Goal: Transaction & Acquisition: Purchase product/service

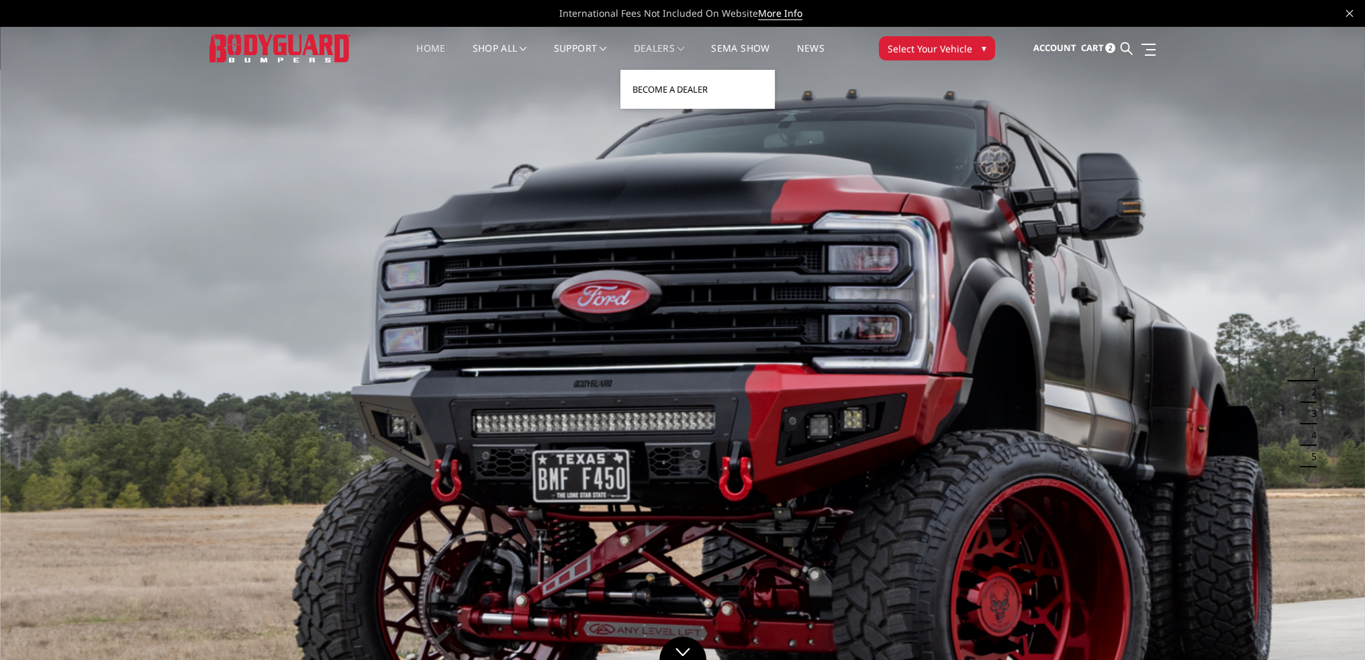
click at [661, 97] on link "Become a Dealer" at bounding box center [698, 90] width 144 height 26
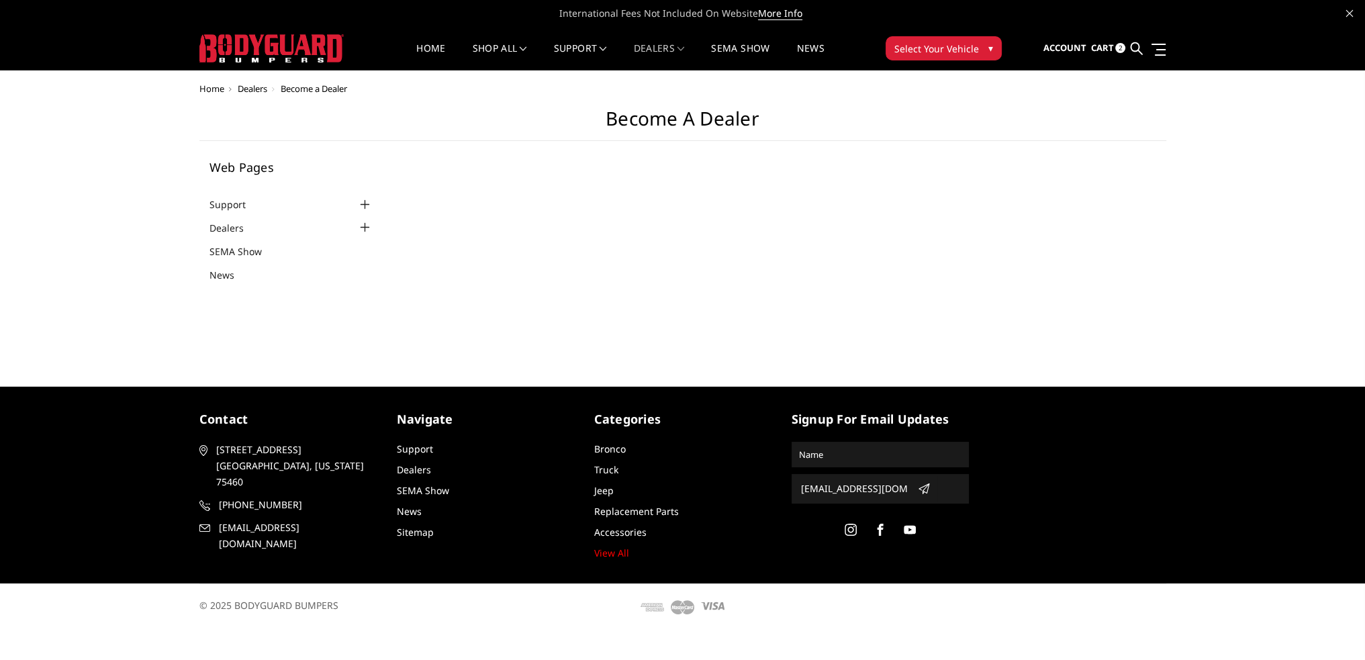
select select "US"
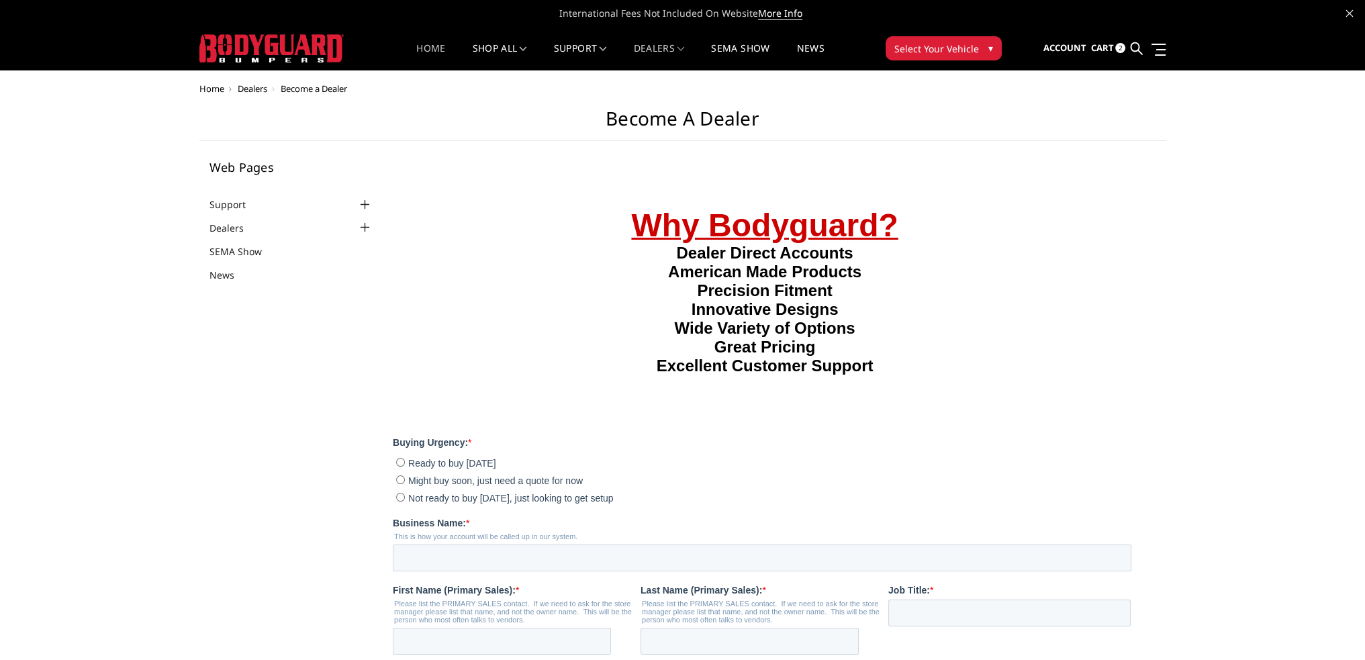
click at [434, 48] on link "Home" at bounding box center [430, 57] width 29 height 26
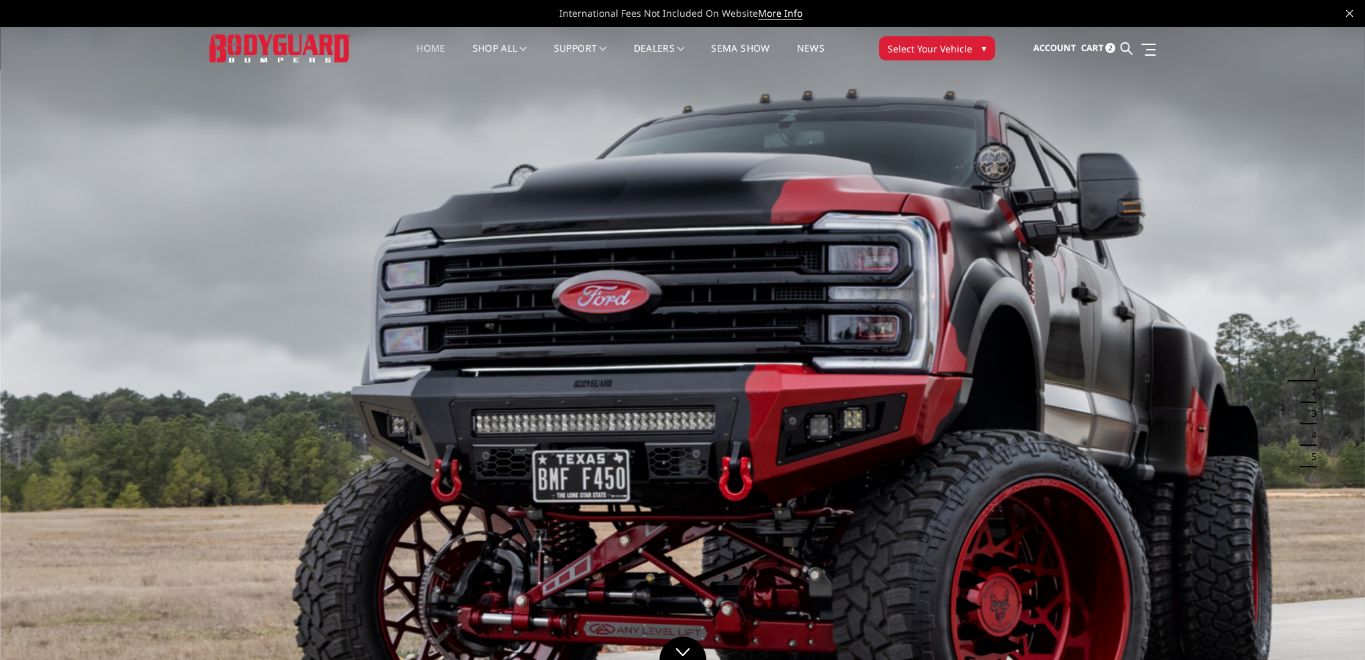
click at [1100, 50] on span "Cart" at bounding box center [1092, 48] width 23 height 12
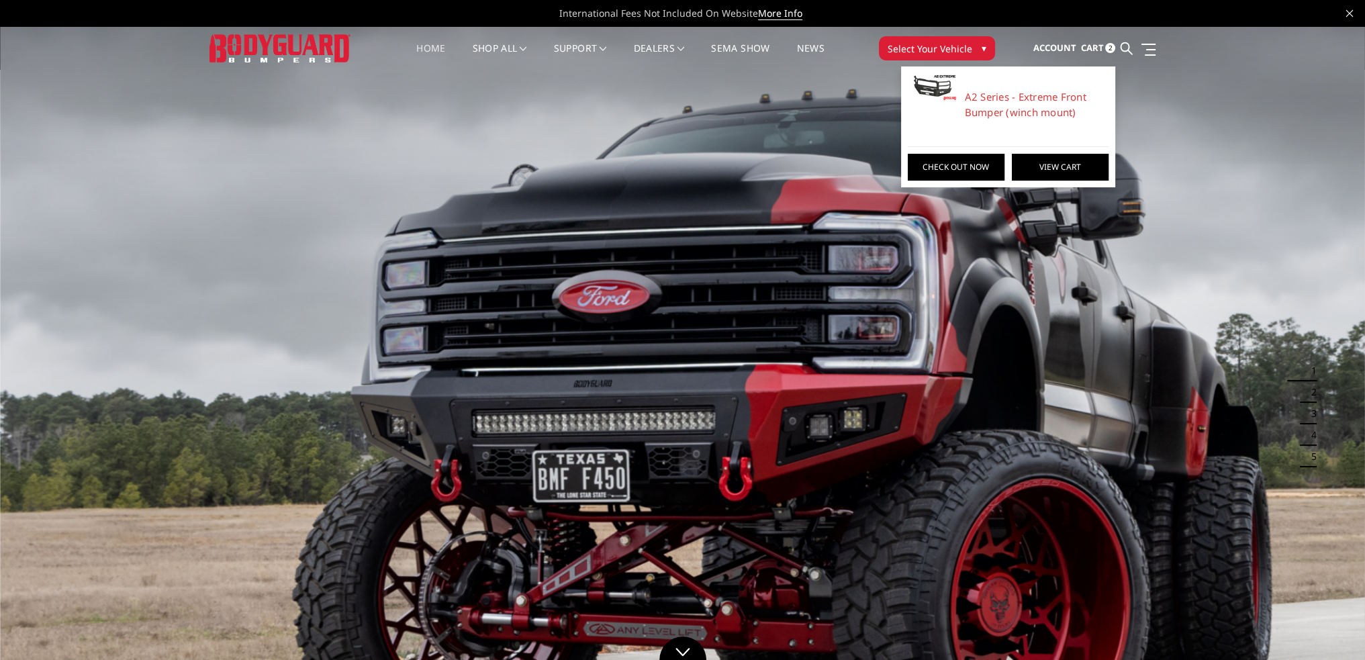
click at [1052, 163] on link "View Cart" at bounding box center [1060, 167] width 97 height 27
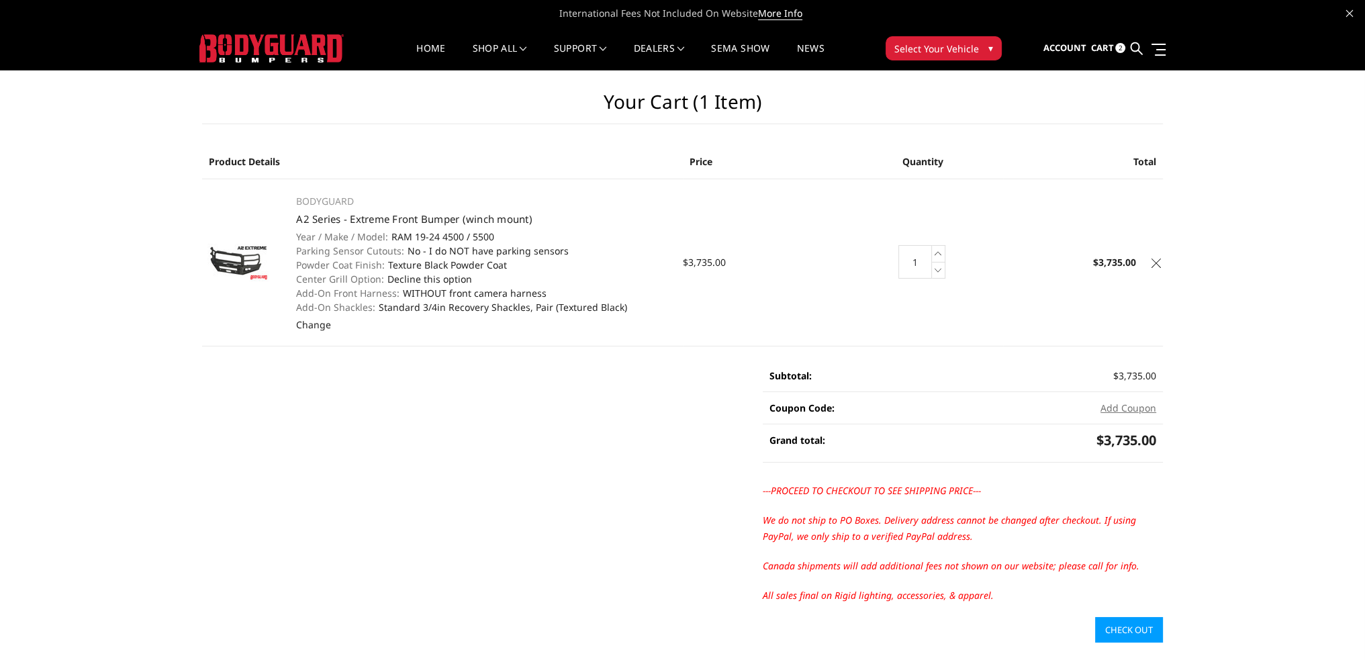
click at [1155, 260] on icon at bounding box center [1156, 263] width 9 height 9
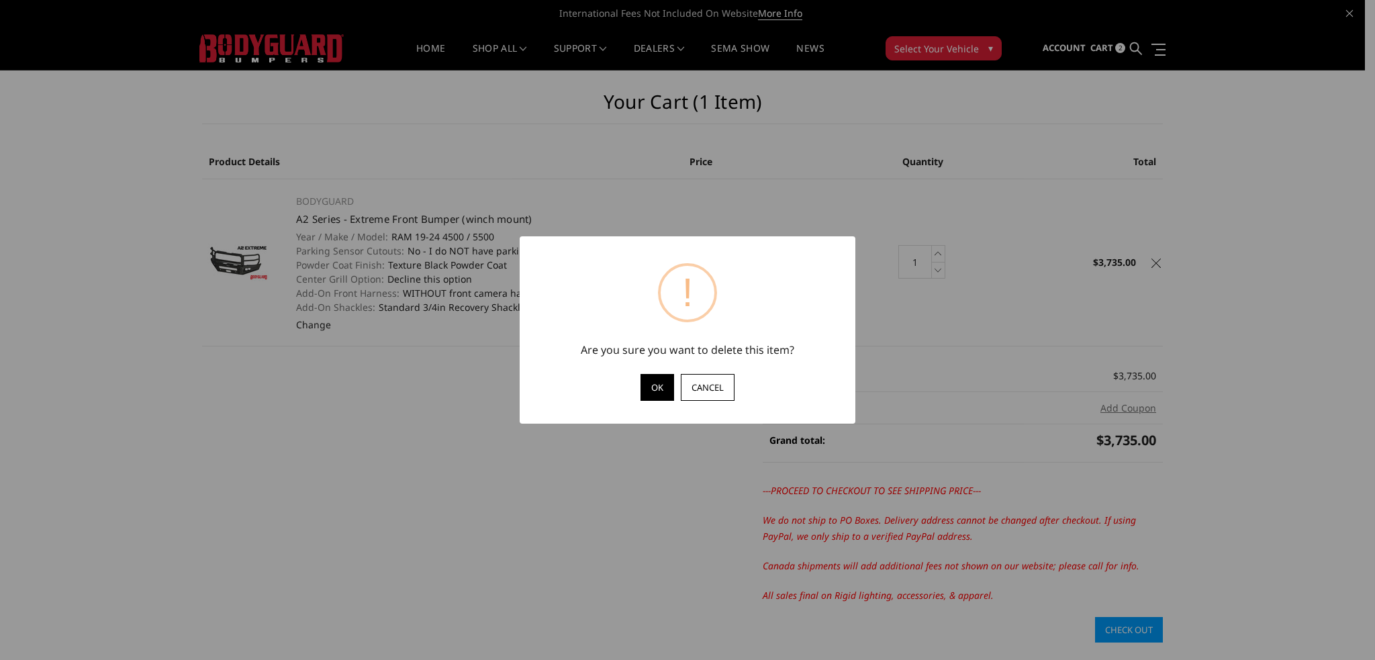
click at [652, 390] on button "OK" at bounding box center [658, 387] width 34 height 27
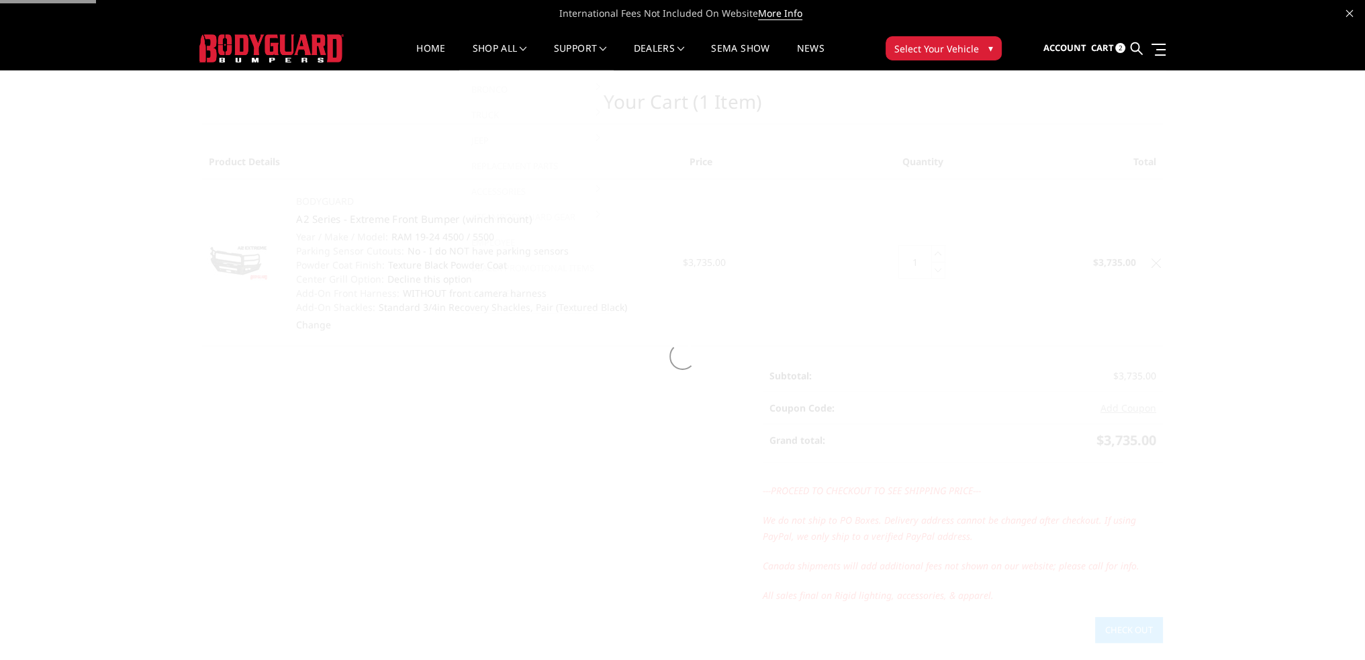
click at [431, 40] on nav "Home shop all Bronco 2021-2025 Bronco Front 2021-2025 Bronco Rear 2021-2025 Bro…" at bounding box center [621, 48] width 514 height 43
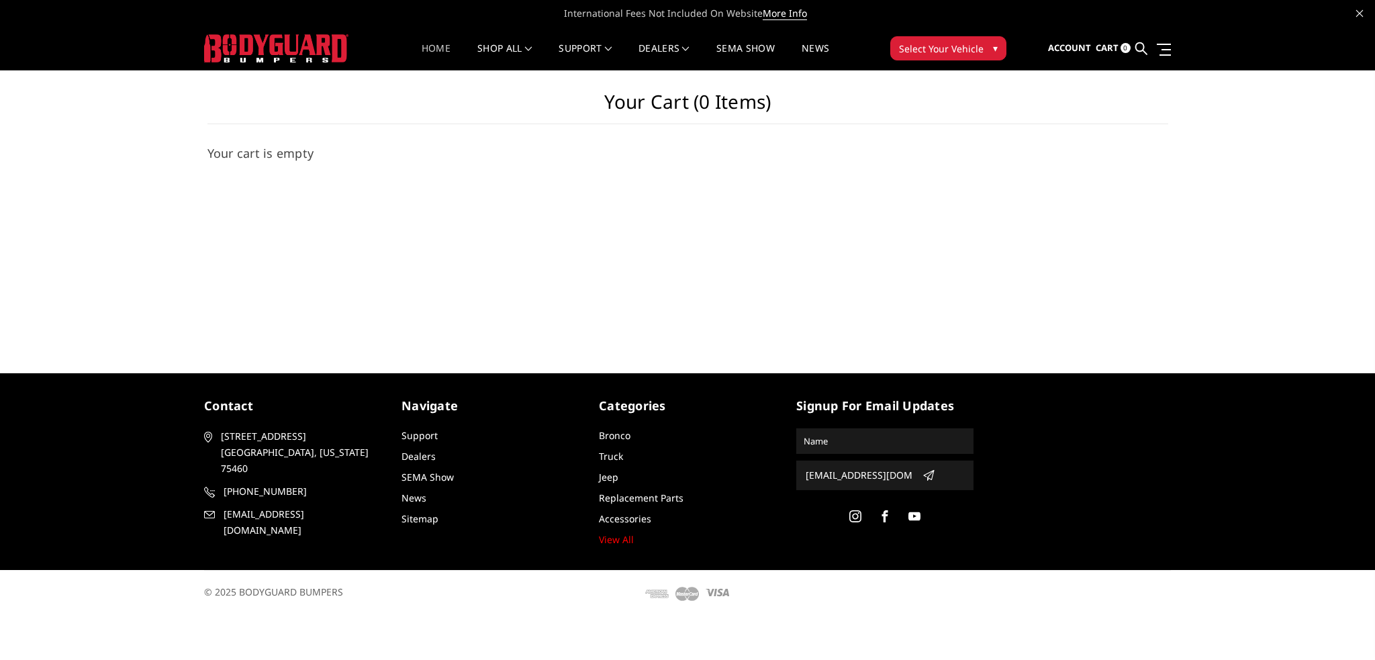
click at [438, 52] on link "Home" at bounding box center [436, 57] width 29 height 26
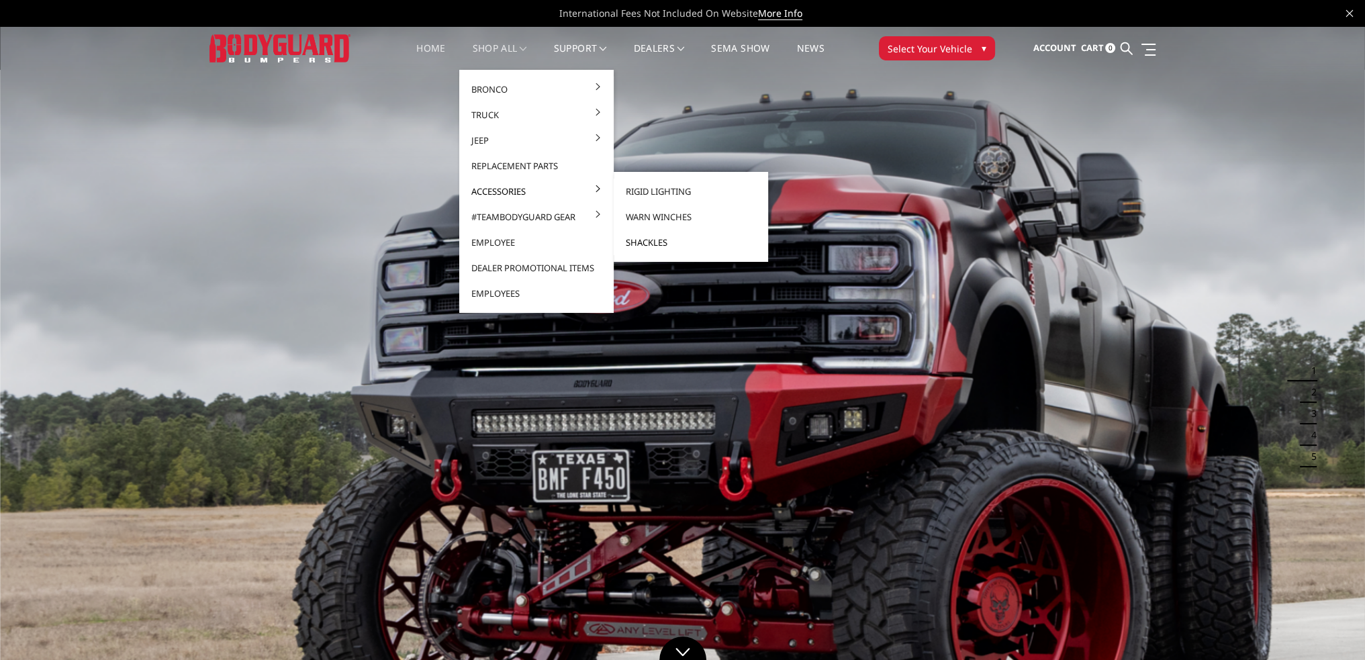
click at [649, 242] on link "Shackles" at bounding box center [691, 243] width 144 height 26
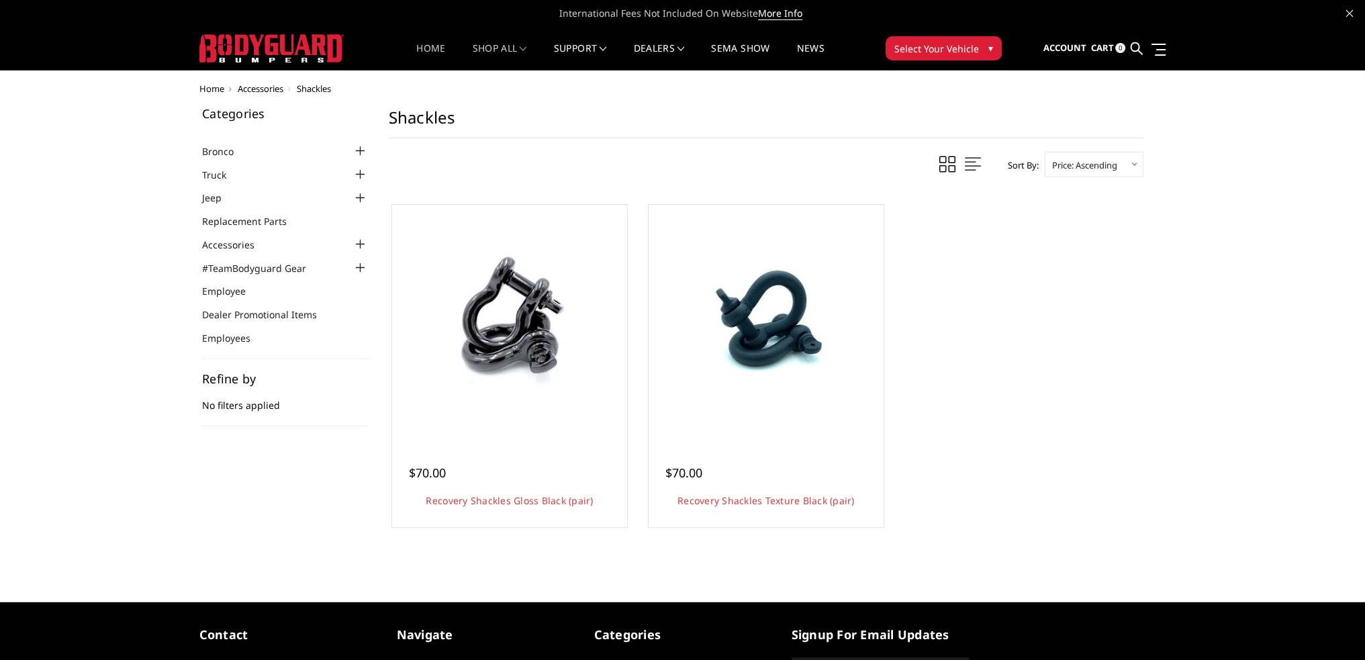
click at [430, 48] on link "Home" at bounding box center [430, 57] width 29 height 26
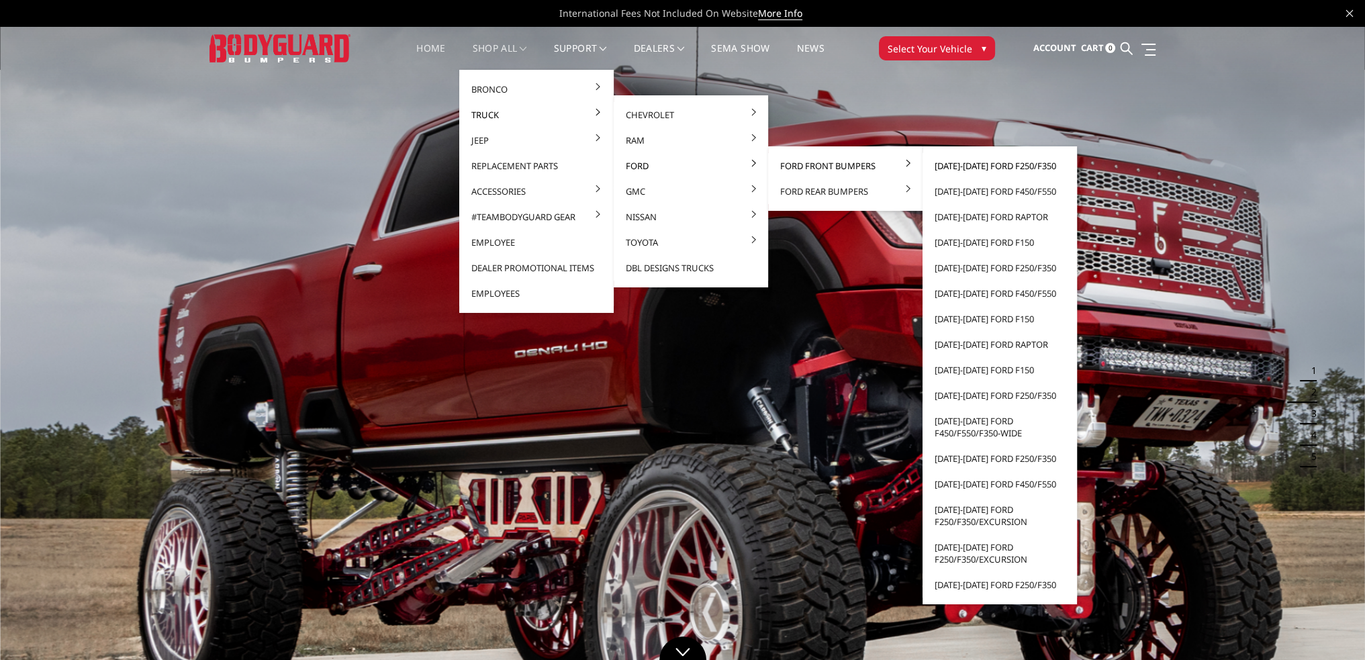
click at [972, 169] on link "[DATE]-[DATE] Ford F250/F350" at bounding box center [1000, 166] width 144 height 26
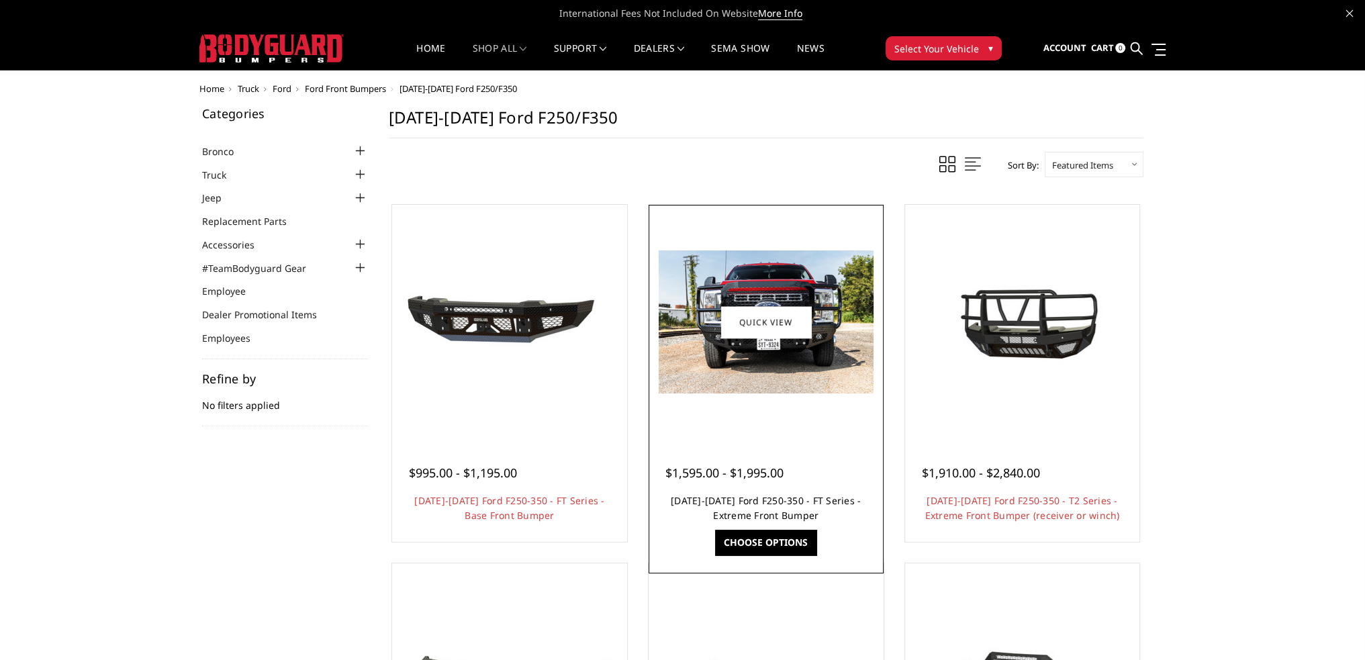
click at [763, 502] on link "[DATE]-[DATE] Ford F250-350 - FT Series - Extreme Front Bumper" at bounding box center [766, 508] width 190 height 28
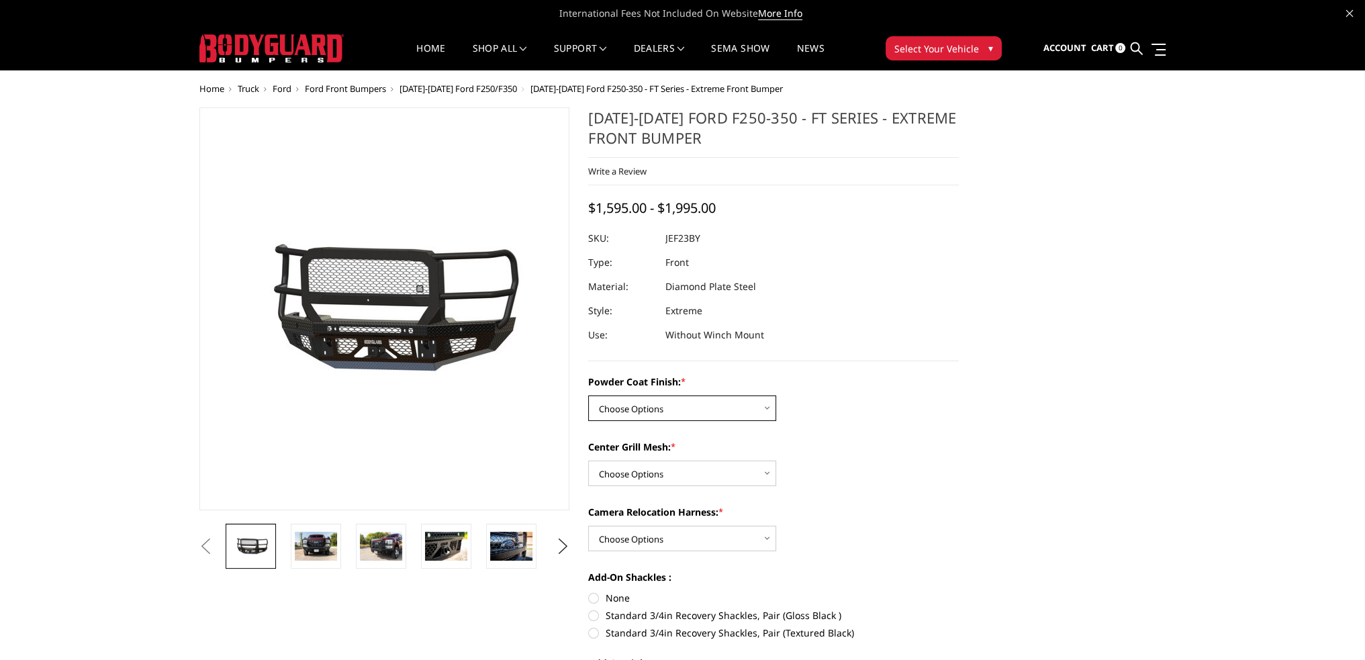
click at [653, 410] on select "Choose Options Bare Metal Gloss Black Powder Coat Textured Black Powder Coat" at bounding box center [682, 409] width 188 height 26
select select "3264"
click at [588, 396] on select "Choose Options Bare Metal Gloss Black Powder Coat Textured Black Powder Coat" at bounding box center [682, 409] width 188 height 26
click at [640, 477] on select "Choose Options WITH Expanded Metal in Center Grill WITHOUT Expanded Metal in Ce…" at bounding box center [682, 474] width 188 height 26
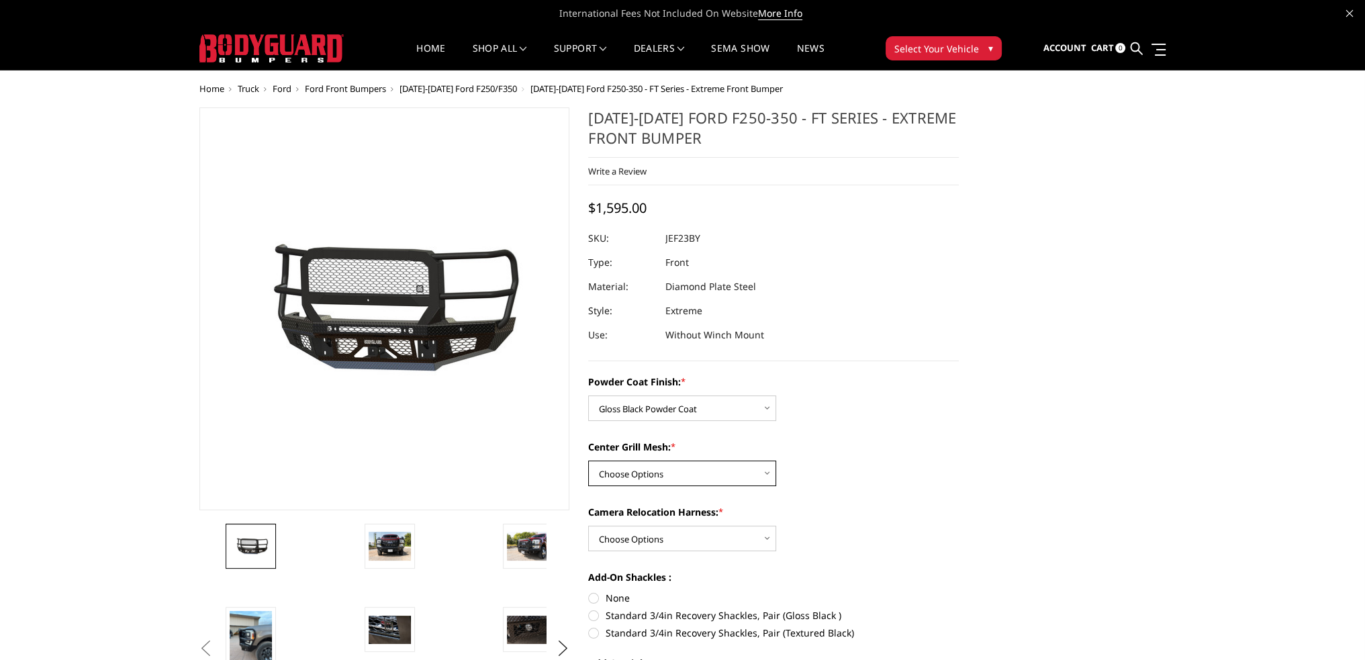
select select "3266"
click at [588, 461] on select "Choose Options WITH Expanded Metal in Center Grill WITHOUT Expanded Metal in Ce…" at bounding box center [682, 474] width 188 height 26
drag, startPoint x: 639, startPoint y: 540, endPoint x: 639, endPoint y: 549, distance: 8.8
click at [639, 540] on select "Choose Options WITH Camera Relocation Harness WITHOUT Camera Relocation Harness" at bounding box center [682, 539] width 188 height 26
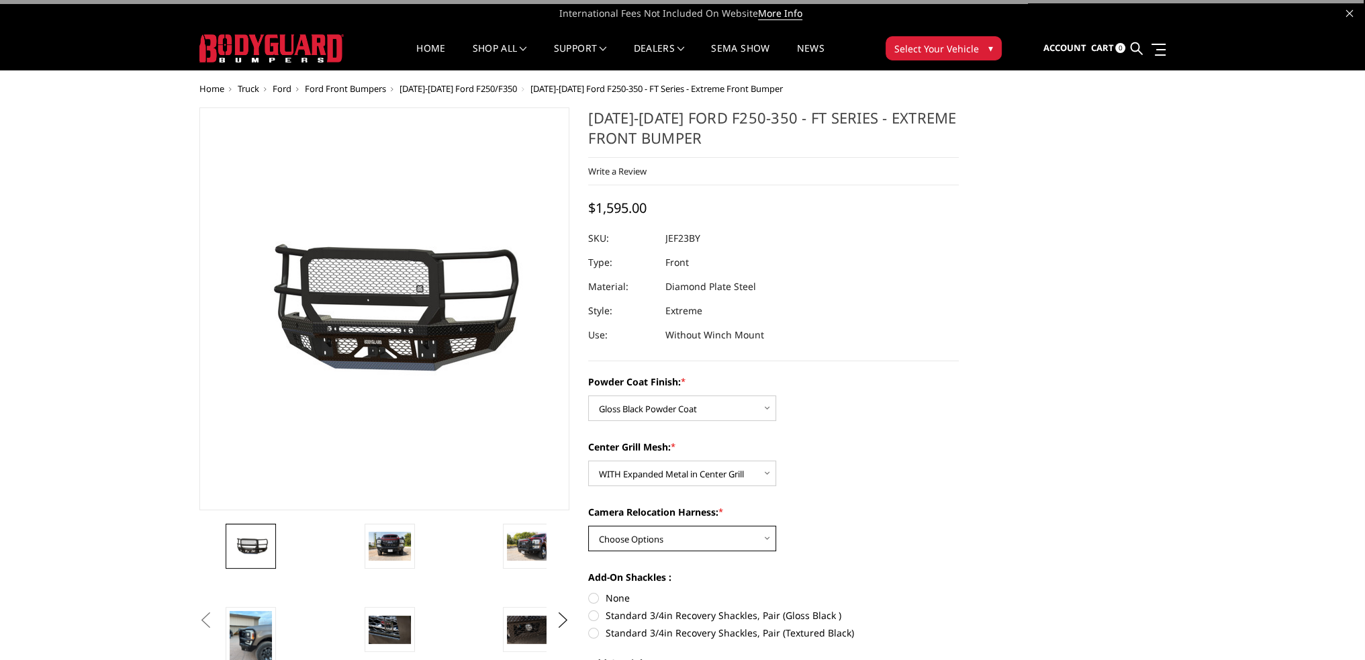
select select "3268"
click at [588, 526] on select "Choose Options WITH Camera Relocation Harness WITHOUT Camera Relocation Harness" at bounding box center [682, 539] width 188 height 26
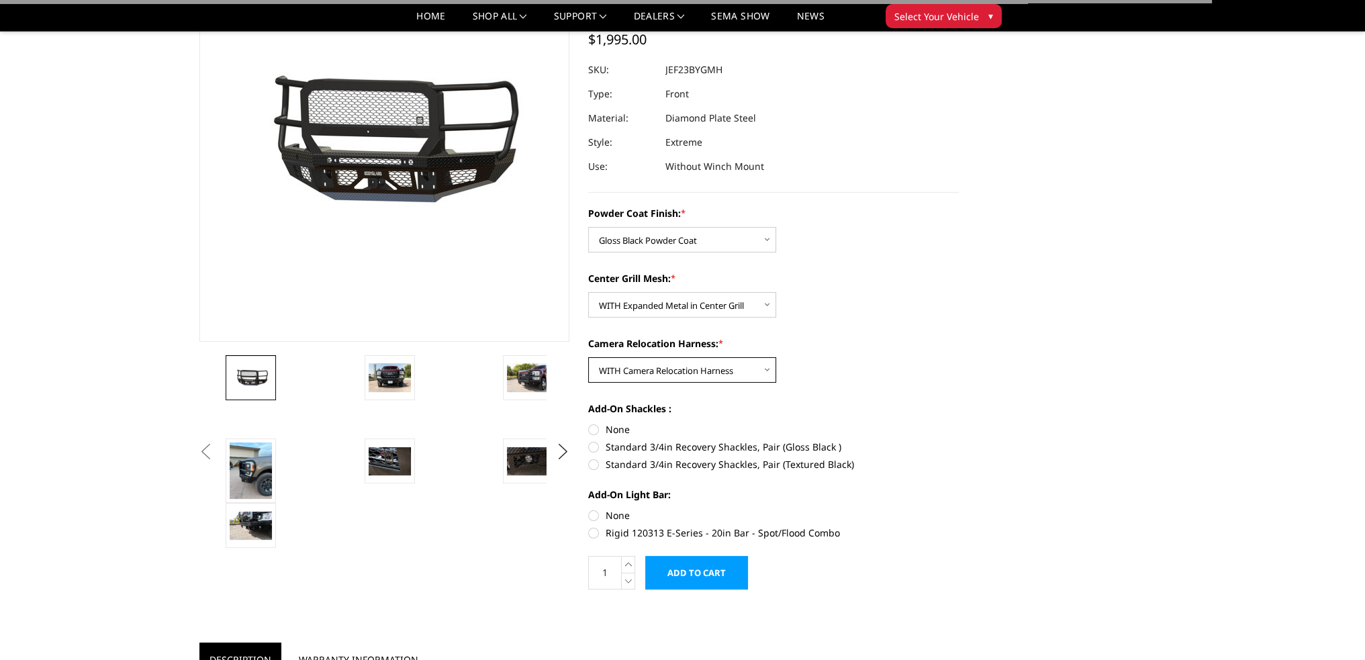
scroll to position [134, 0]
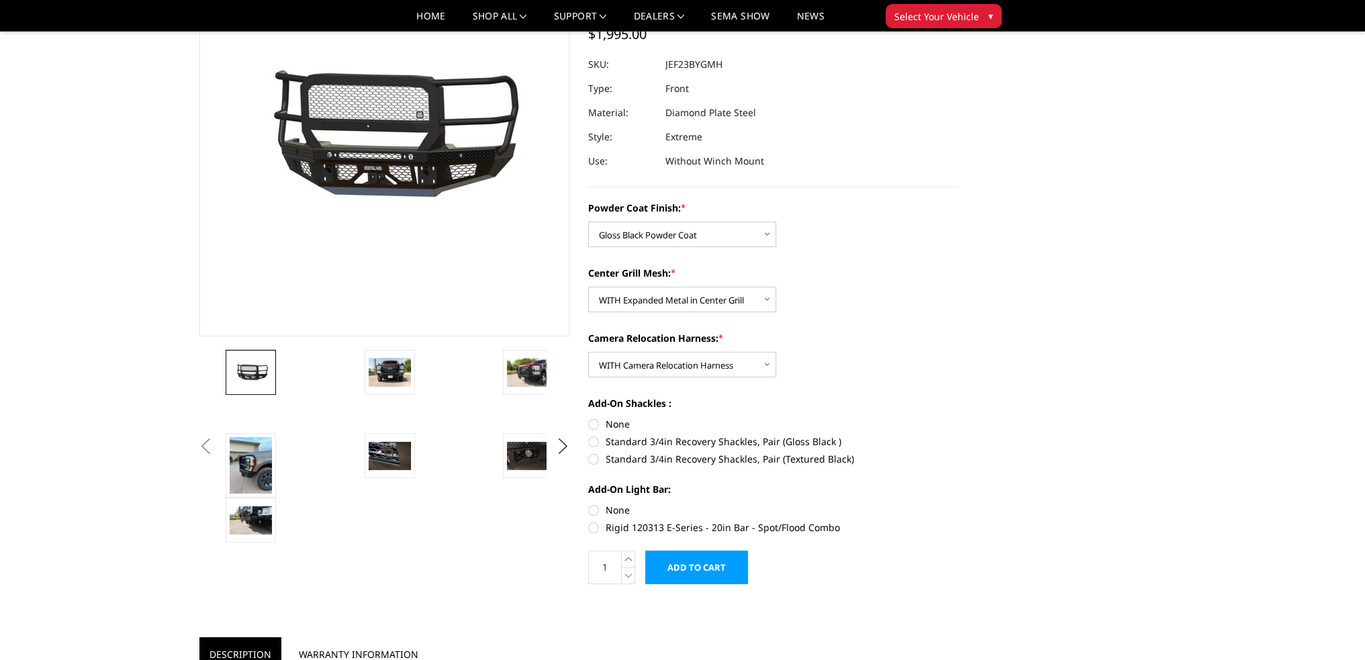
click at [593, 424] on label "None" at bounding box center [773, 424] width 371 height 14
click at [589, 418] on input "None" at bounding box center [588, 417] width 1 height 1
radio input "true"
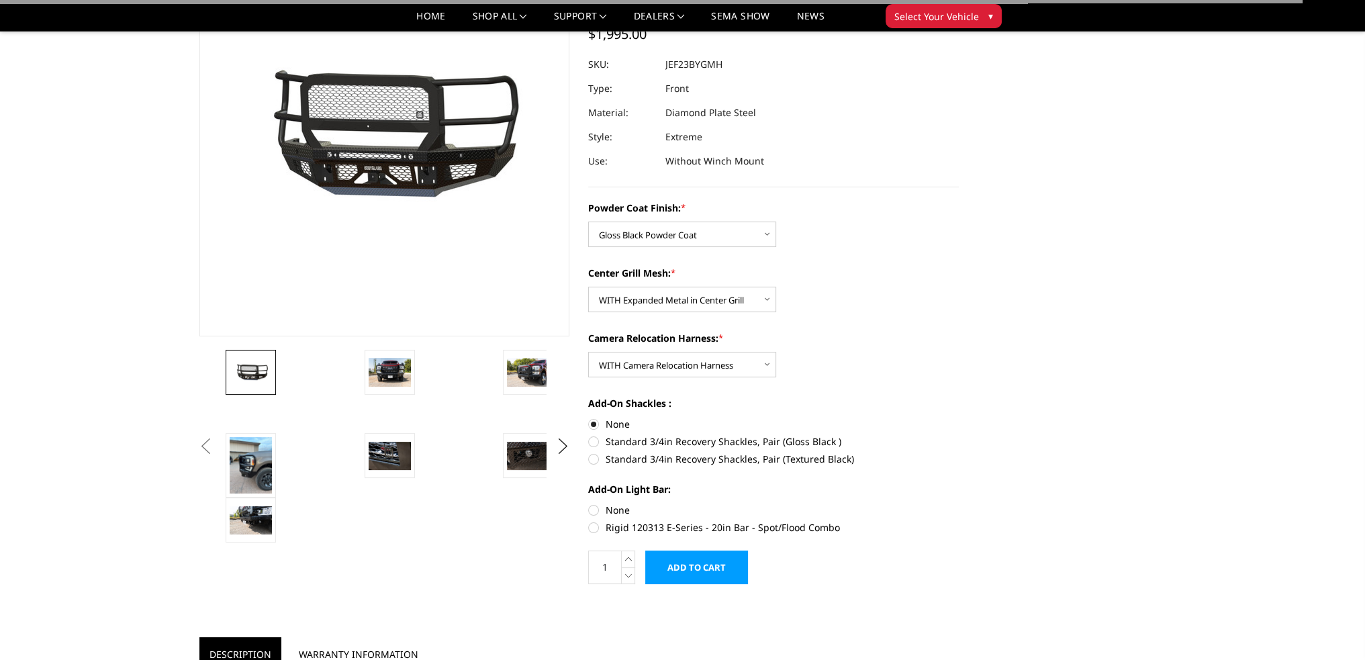
click at [592, 511] on label "None" at bounding box center [773, 510] width 371 height 14
click at [589, 504] on input "None" at bounding box center [588, 503] width 1 height 1
radio input "true"
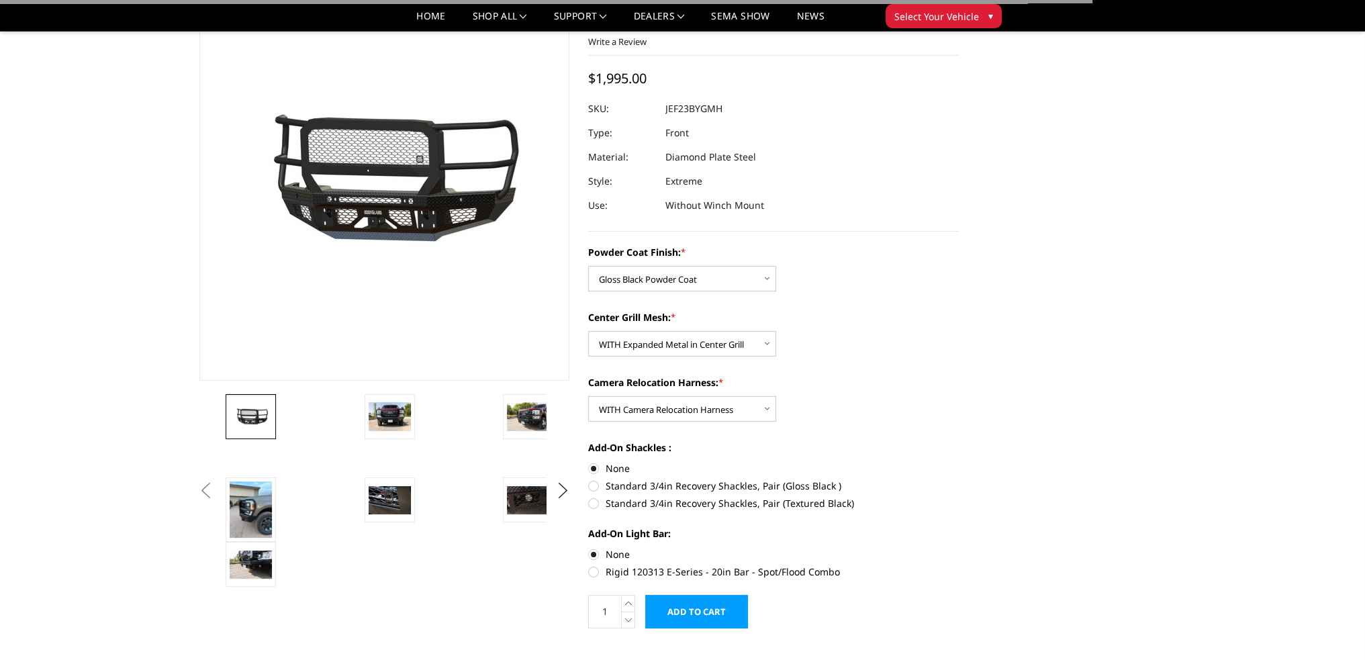
scroll to position [67, 0]
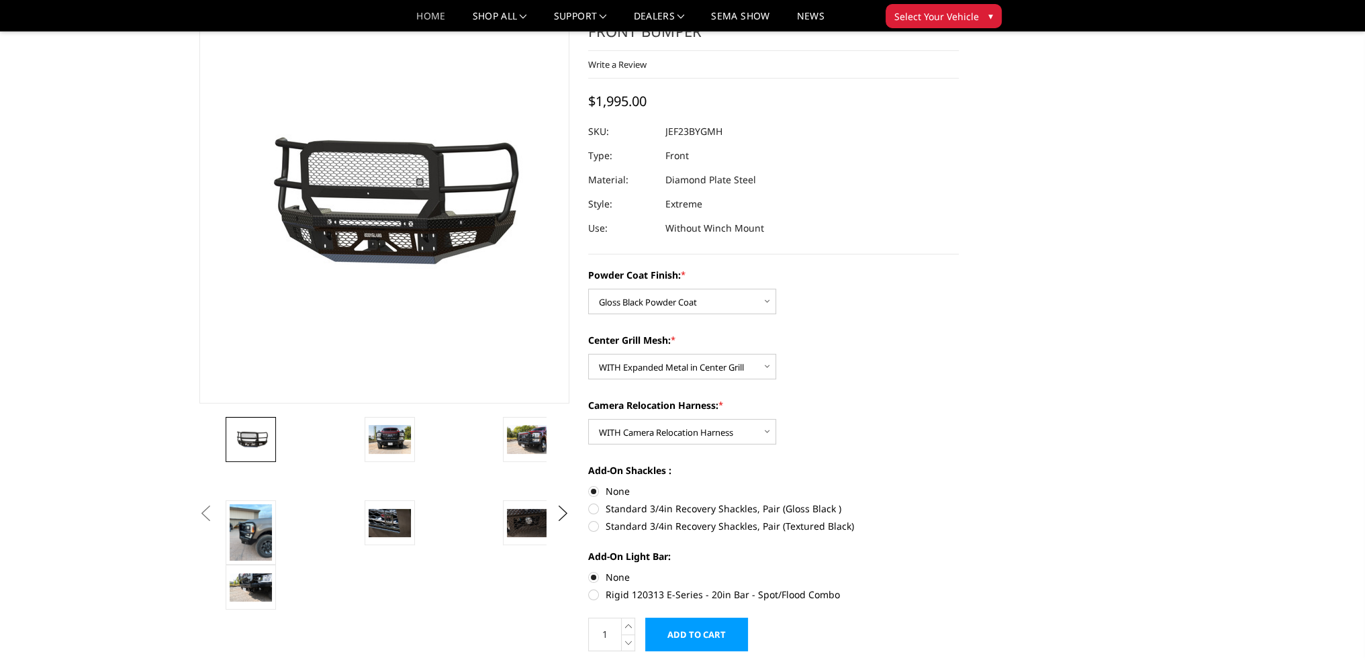
click at [421, 12] on link "Home" at bounding box center [430, 20] width 29 height 19
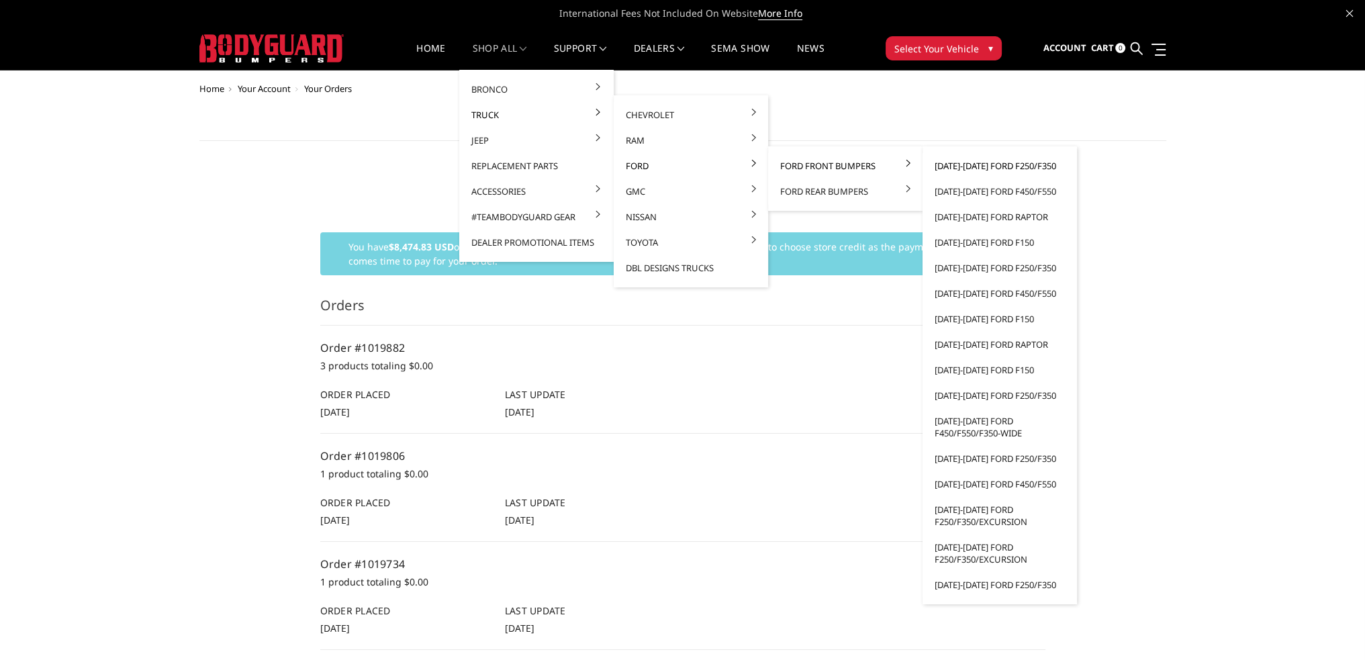
click at [987, 165] on link "[DATE]-[DATE] Ford F250/F350" at bounding box center [1000, 166] width 144 height 26
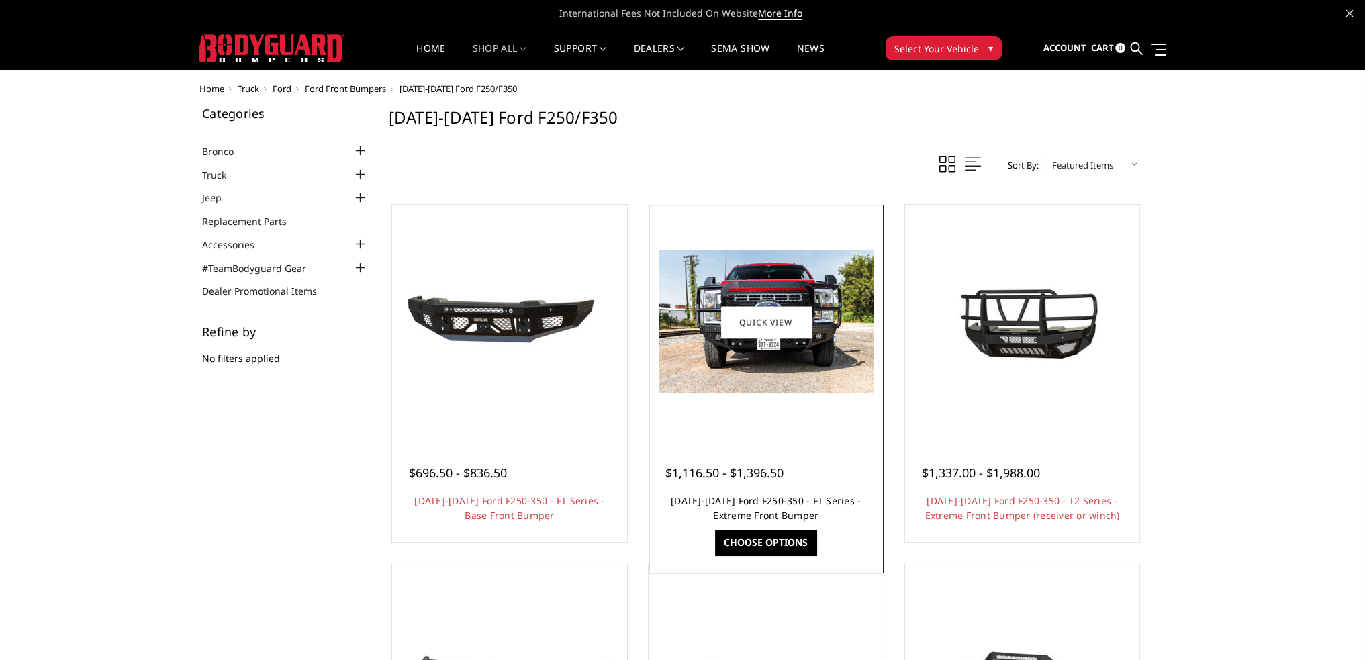
click at [773, 496] on link "2023-2025 Ford F250-350 - FT Series - Extreme Front Bumper" at bounding box center [766, 508] width 190 height 28
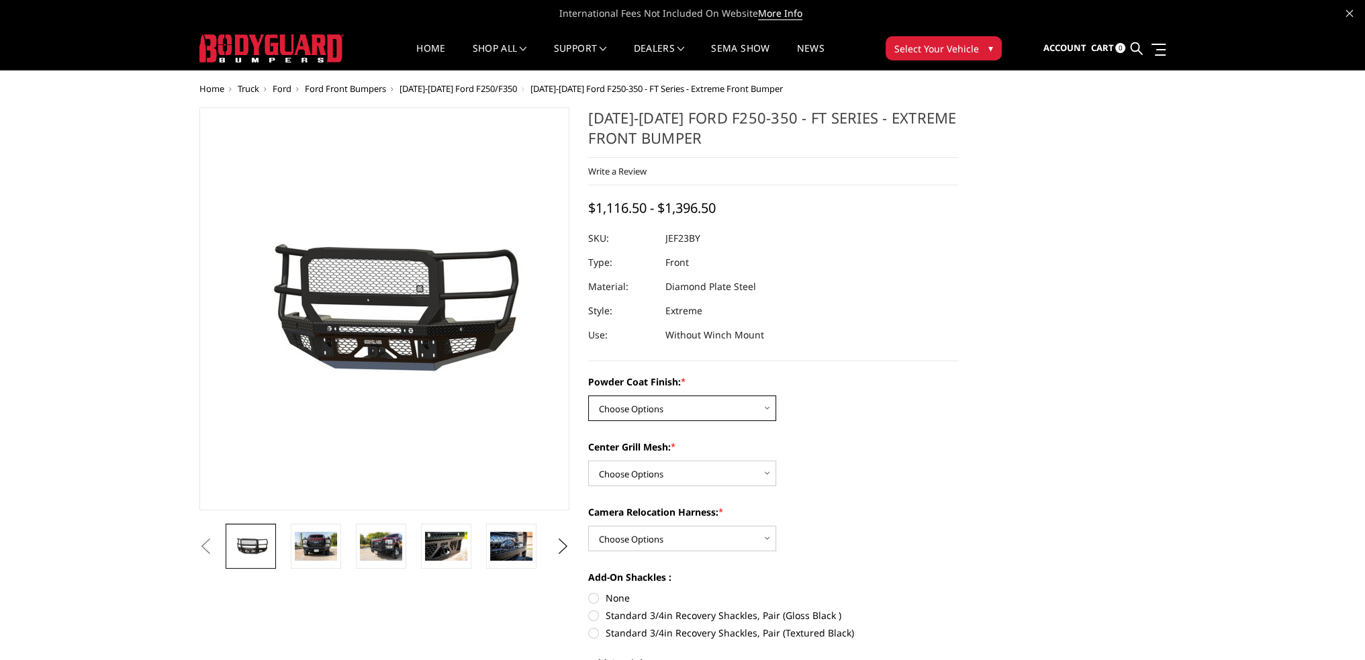
click at [661, 410] on select "Choose Options Bare Metal Gloss Black Powder Coat Textured Black Powder Coat" at bounding box center [682, 409] width 188 height 26
select select "3264"
click at [588, 396] on select "Choose Options Bare Metal Gloss Black Powder Coat Textured Black Powder Coat" at bounding box center [682, 409] width 188 height 26
drag, startPoint x: 650, startPoint y: 470, endPoint x: 650, endPoint y: 485, distance: 14.8
click at [650, 470] on select "Choose Options WITH Expanded Metal in Center Grill WITHOUT Expanded Metal in Ce…" at bounding box center [682, 474] width 188 height 26
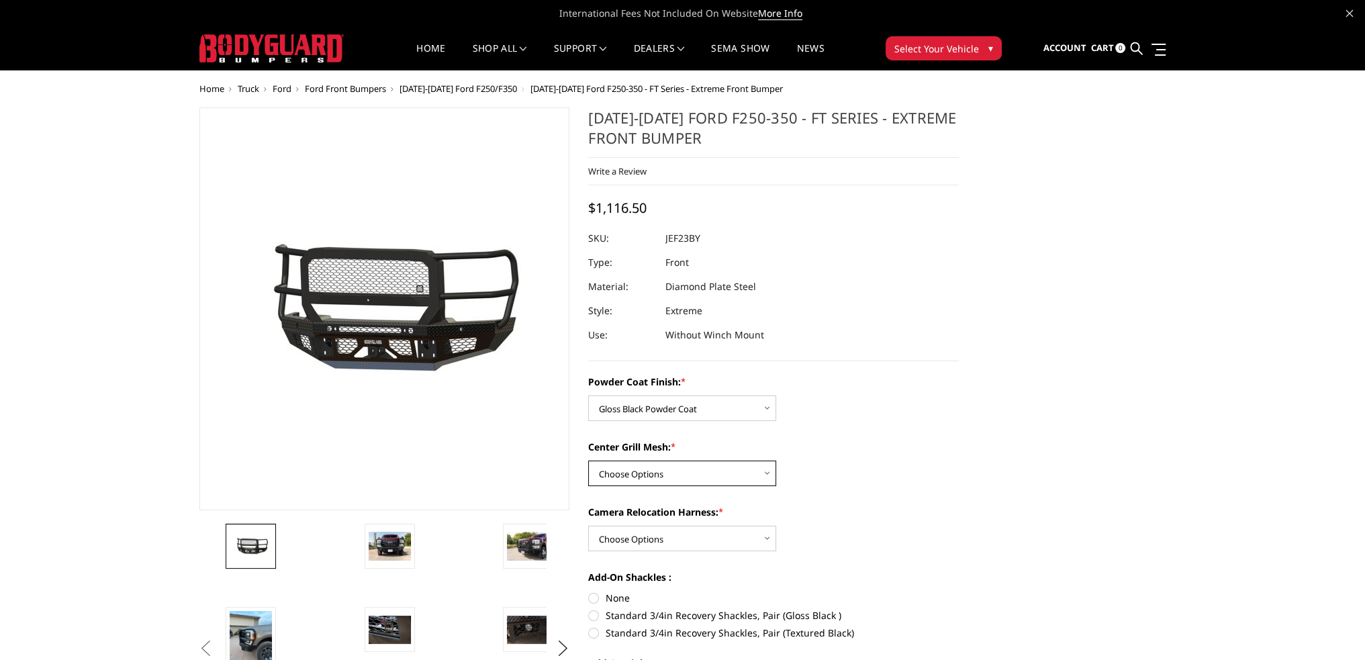
select select "3266"
click at [588, 461] on select "Choose Options WITH Expanded Metal in Center Grill WITHOUT Expanded Metal in Ce…" at bounding box center [682, 474] width 188 height 26
click at [639, 537] on select "Choose Options WITH Camera Relocation Harness WITHOUT Camera Relocation Harness" at bounding box center [682, 539] width 188 height 26
select select "3268"
click at [588, 526] on select "Choose Options WITH Camera Relocation Harness WITHOUT Camera Relocation Harness" at bounding box center [682, 539] width 188 height 26
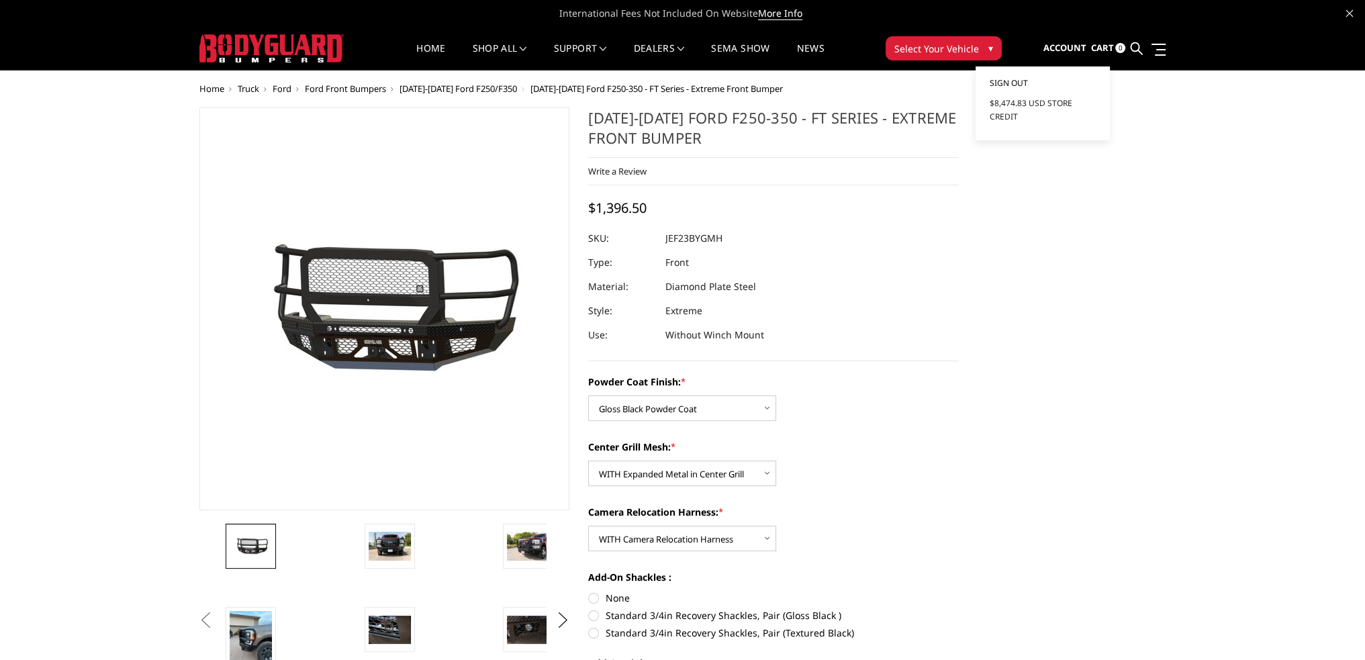
click at [1027, 81] on span "Sign out" at bounding box center [1008, 82] width 38 height 11
